Goal: Check status: Check status

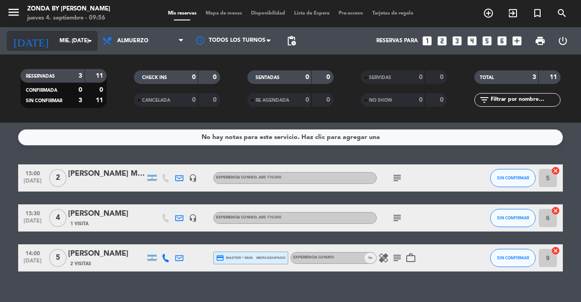
click at [60, 40] on input "mié. [DATE]" at bounding box center [91, 40] width 72 height 15
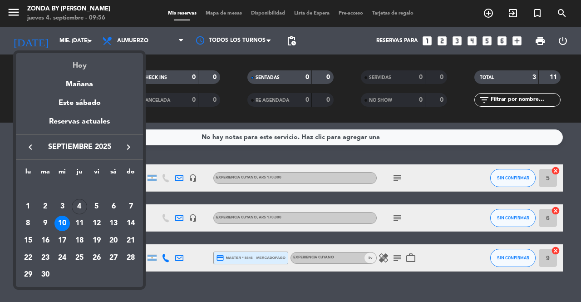
click at [79, 65] on div "Hoy" at bounding box center [79, 62] width 127 height 19
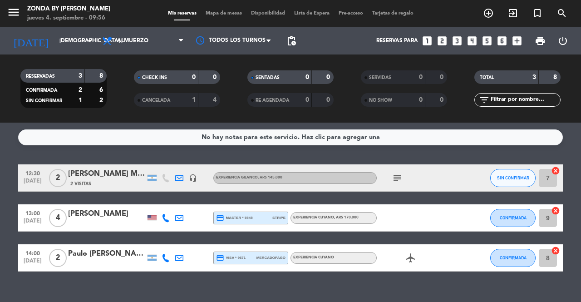
click at [97, 175] on div "[PERSON_NAME] MERCANTIL" at bounding box center [106, 174] width 77 height 12
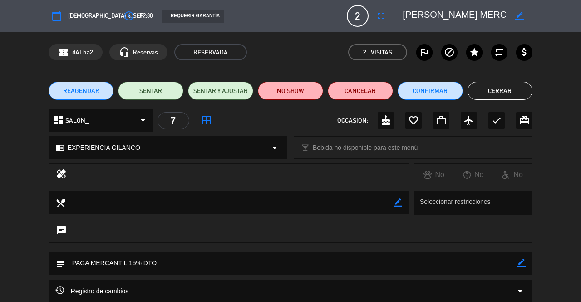
click at [487, 89] on button "Cerrar" at bounding box center [500, 91] width 65 height 18
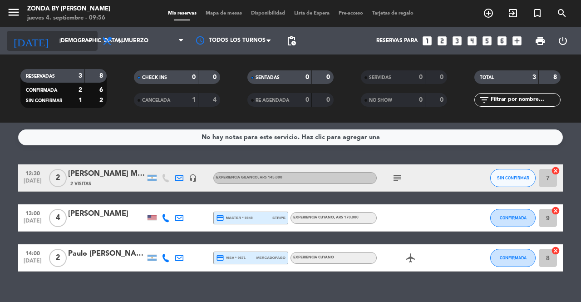
click at [64, 37] on input "[DEMOGRAPHIC_DATA] [DATE]" at bounding box center [91, 40] width 72 height 15
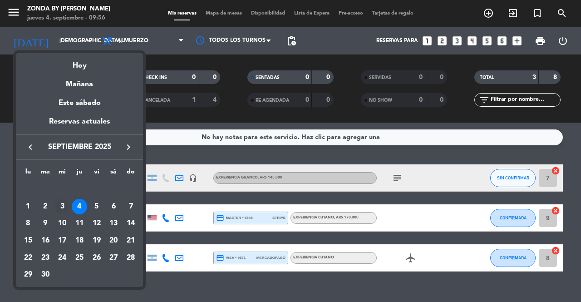
click at [60, 206] on div "3" at bounding box center [61, 206] width 15 height 15
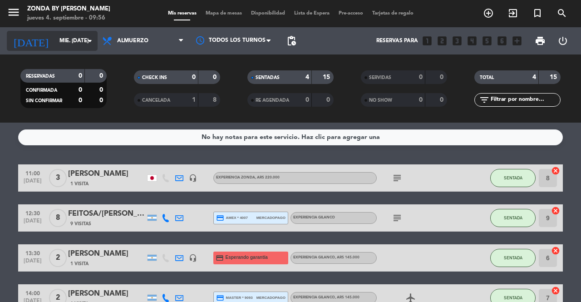
click at [78, 45] on input "mié. [DATE]" at bounding box center [91, 40] width 72 height 15
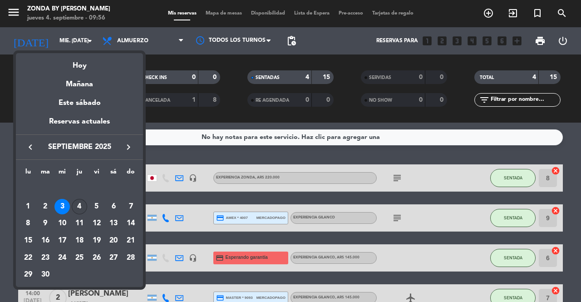
click at [83, 208] on div "4" at bounding box center [79, 206] width 15 height 15
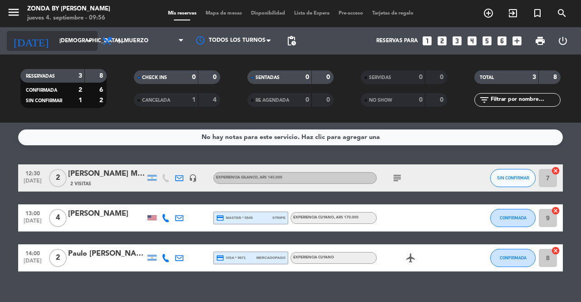
click at [69, 45] on input "[DEMOGRAPHIC_DATA] [DATE]" at bounding box center [91, 40] width 72 height 15
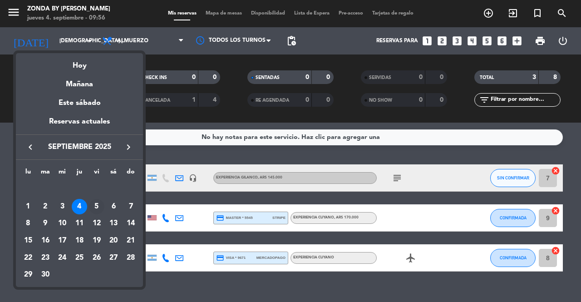
click at [96, 207] on div "5" at bounding box center [96, 206] width 15 height 15
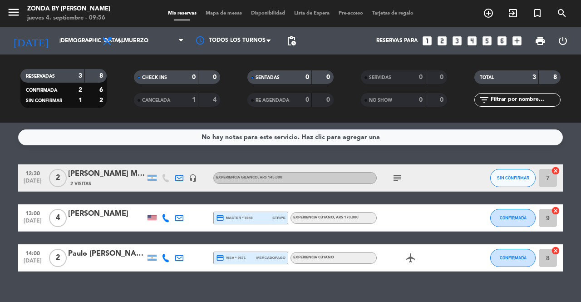
type input "vie. [DATE]"
